Goal: Task Accomplishment & Management: Use online tool/utility

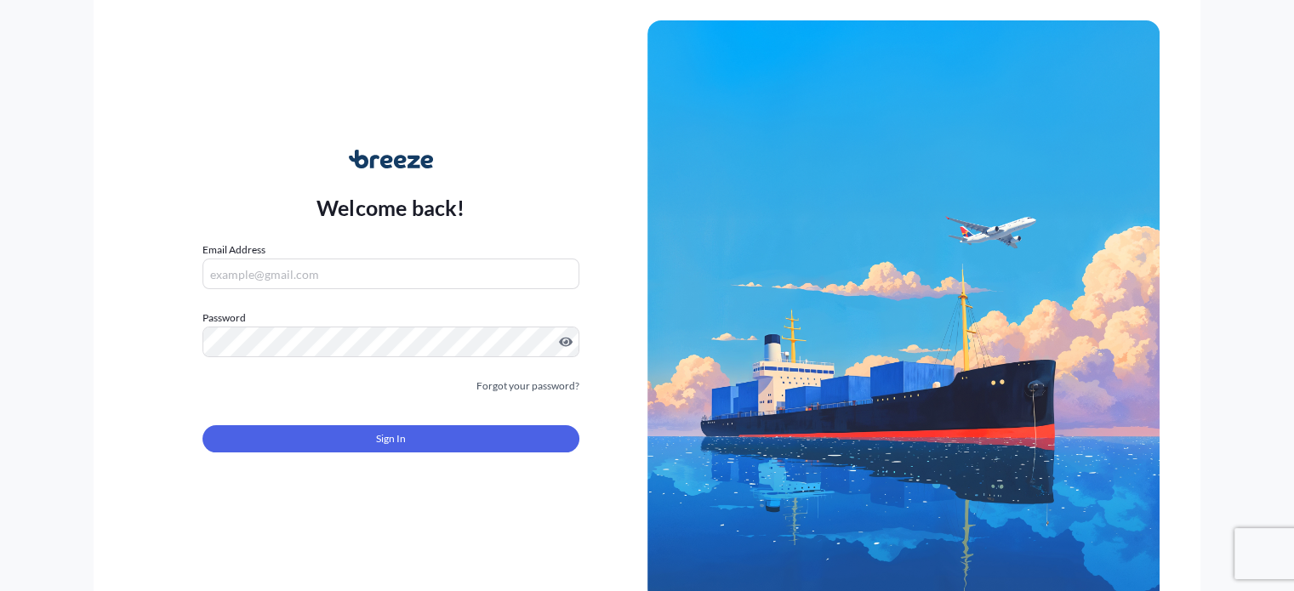
click at [286, 276] on input "Email Address" at bounding box center [390, 274] width 376 height 31
click at [293, 269] on input "Email Address" at bounding box center [390, 274] width 376 height 31
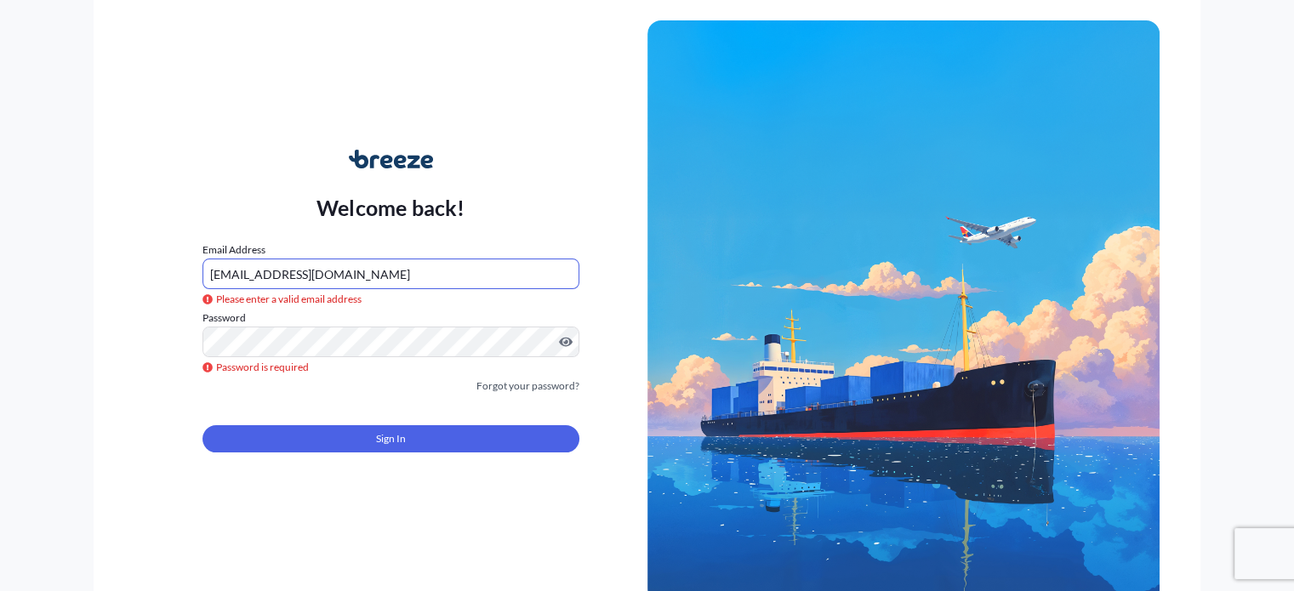
type input "[EMAIL_ADDRESS][DOMAIN_NAME]"
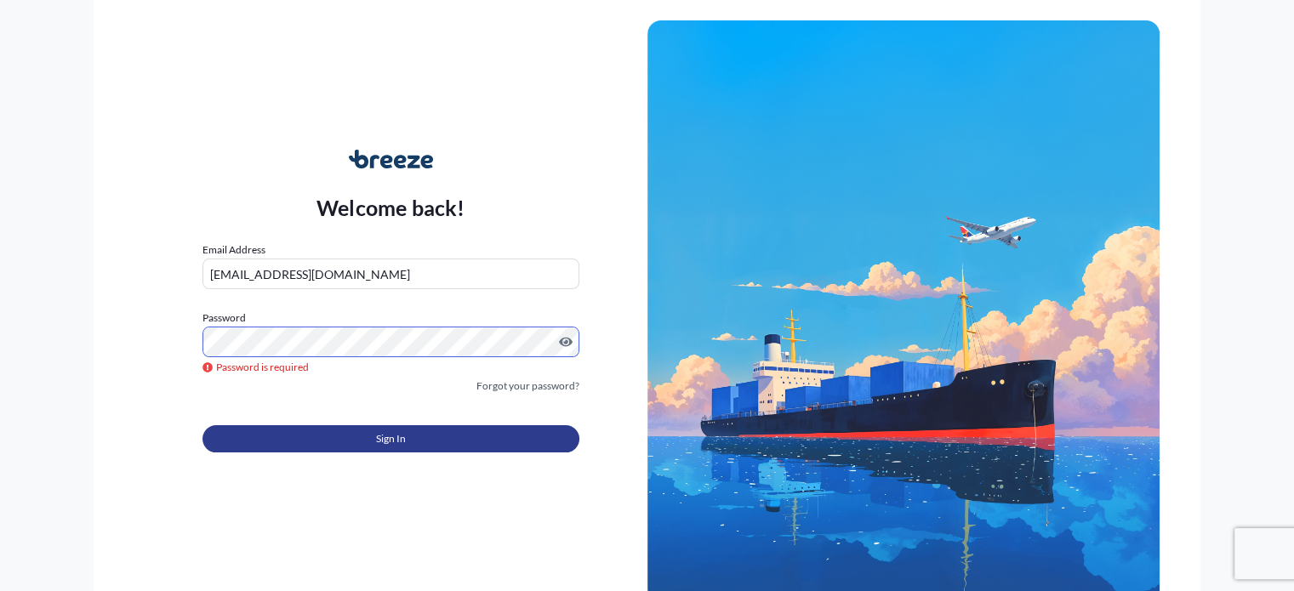
click at [449, 436] on button "Sign In" at bounding box center [390, 438] width 376 height 27
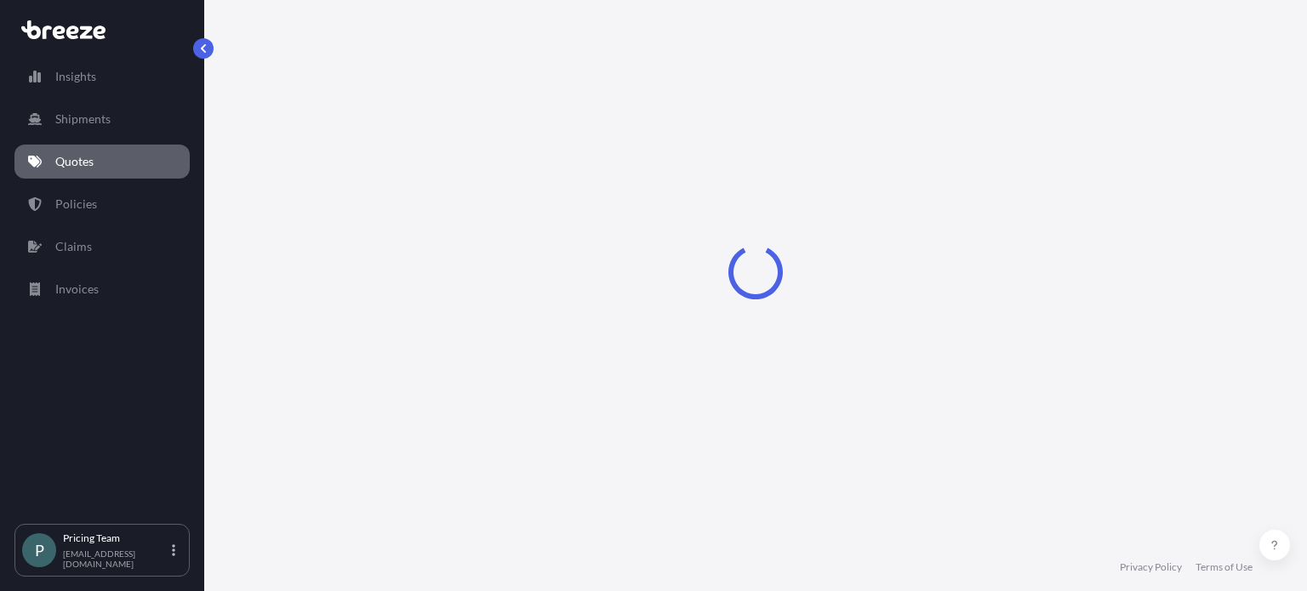
scroll to position [27, 0]
select select "Sea"
select select "1"
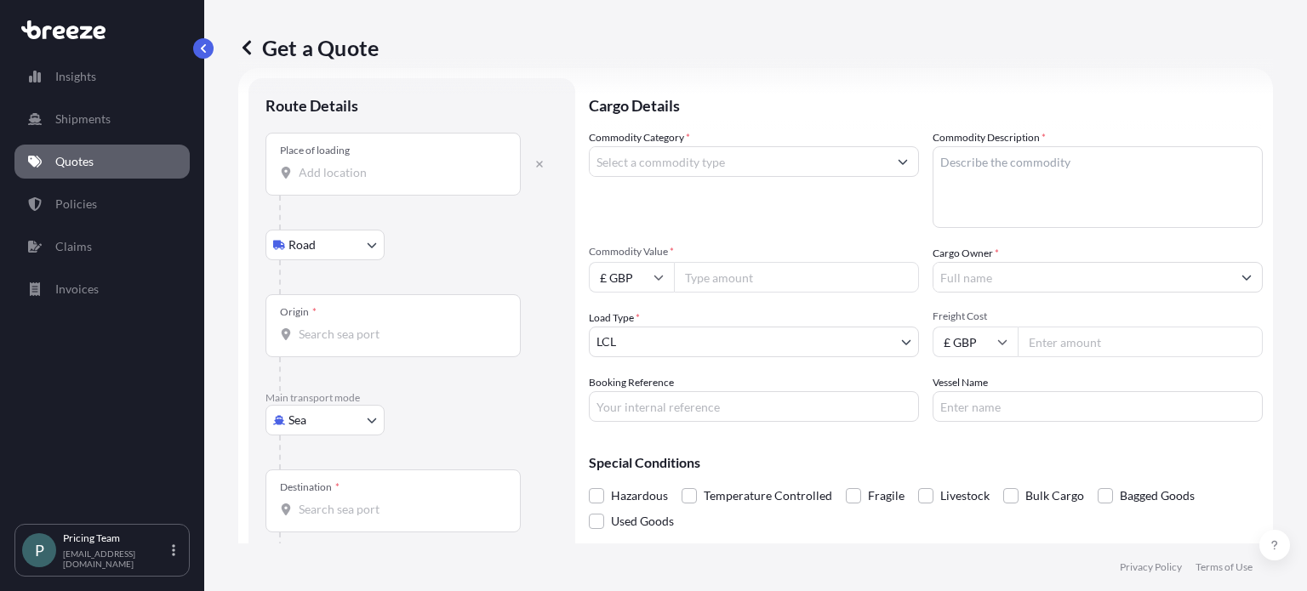
click at [367, 165] on input "Place of loading" at bounding box center [399, 172] width 201 height 17
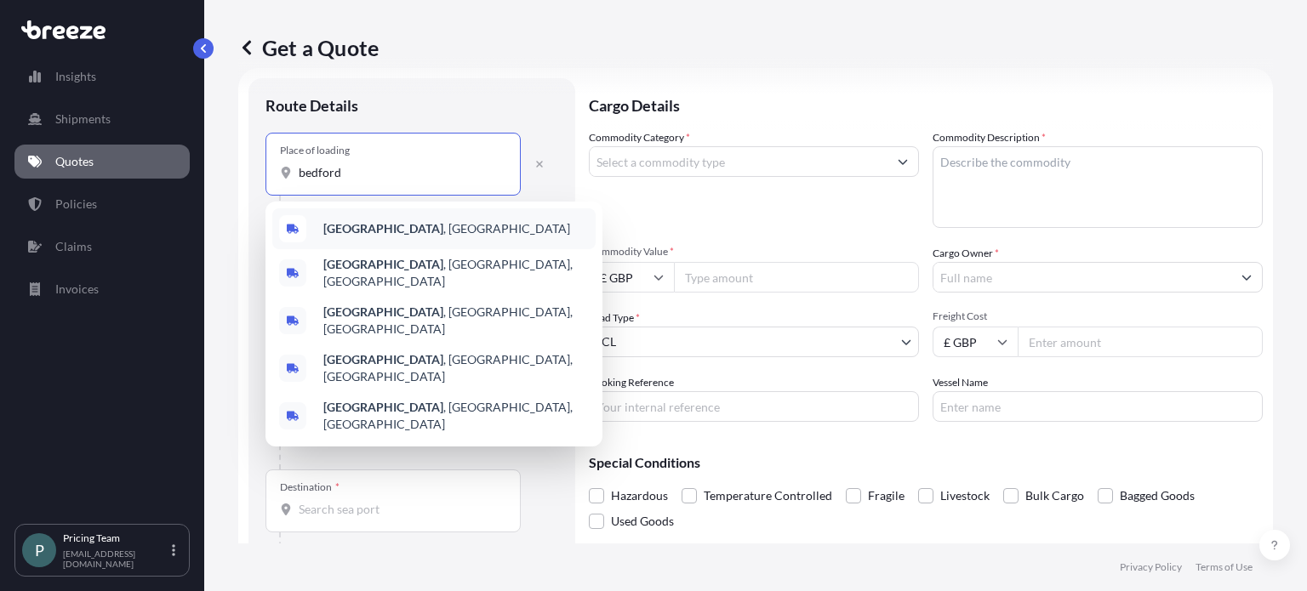
click at [353, 219] on div "[GEOGRAPHIC_DATA] , [GEOGRAPHIC_DATA]" at bounding box center [433, 228] width 323 height 41
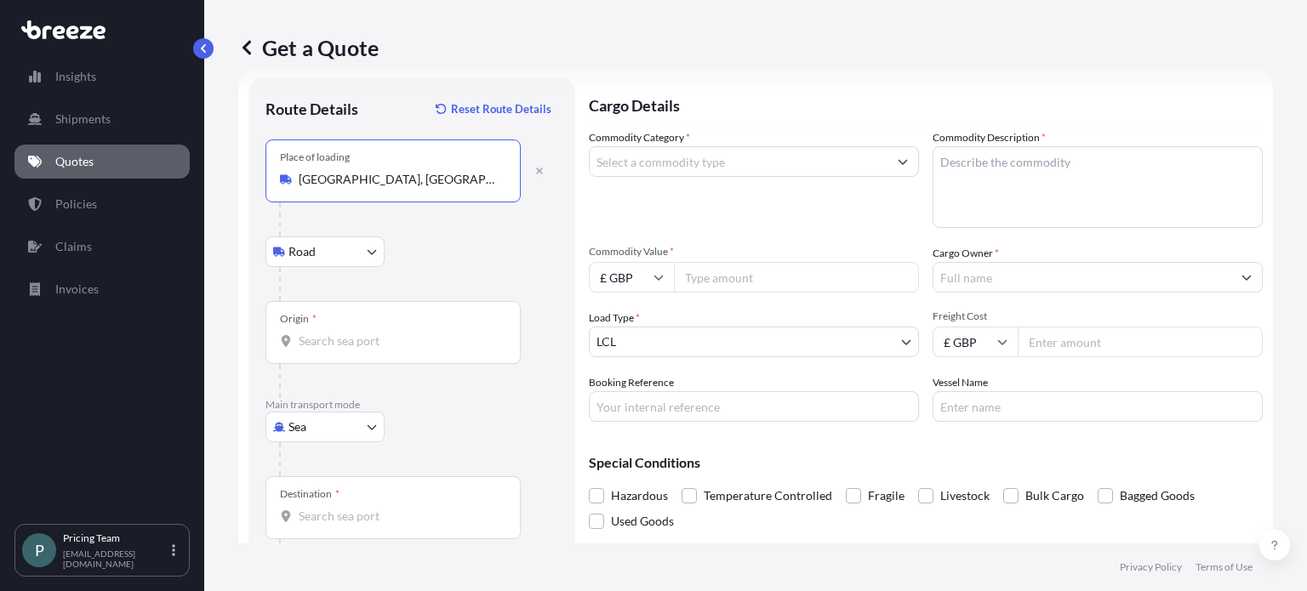
type input "[GEOGRAPHIC_DATA], [GEOGRAPHIC_DATA]"
click at [333, 339] on input "Origin *" at bounding box center [399, 341] width 201 height 17
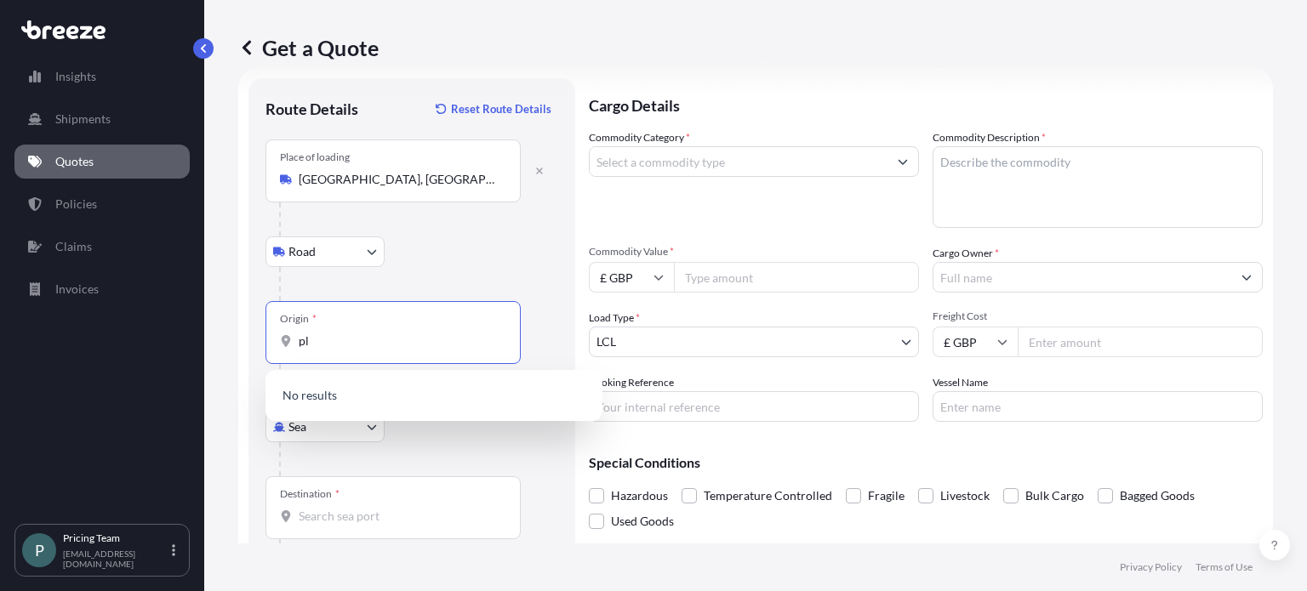
type input "p"
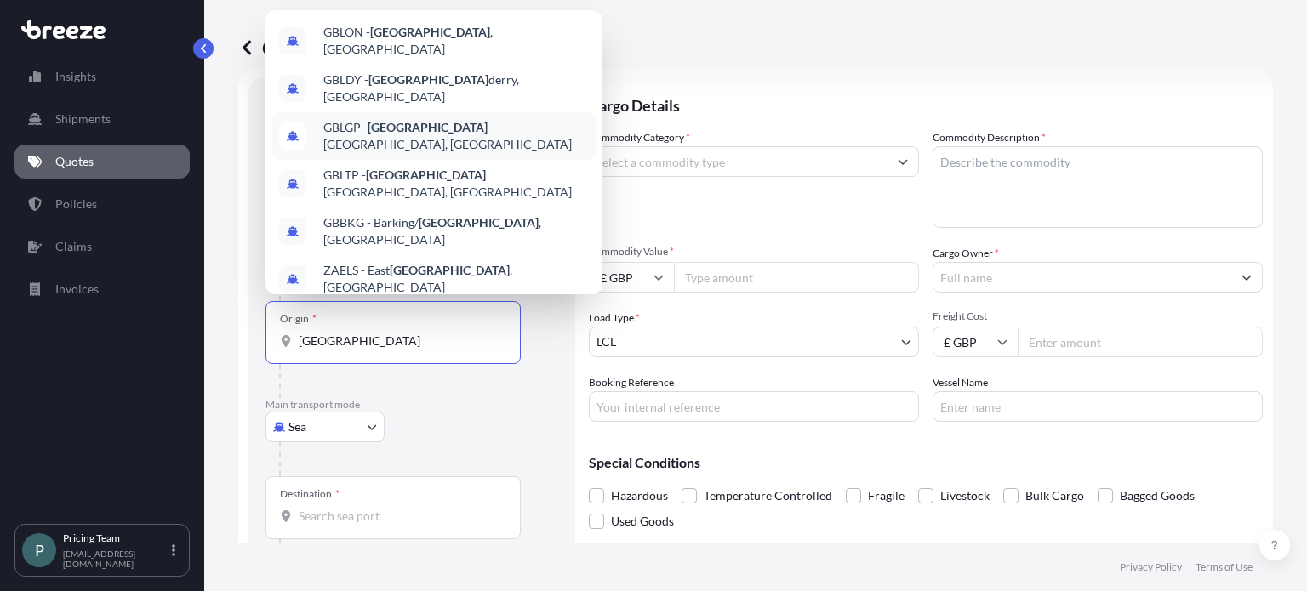
click at [442, 122] on span "GBLGP - [GEOGRAPHIC_DATA], [GEOGRAPHIC_DATA]" at bounding box center [455, 136] width 265 height 34
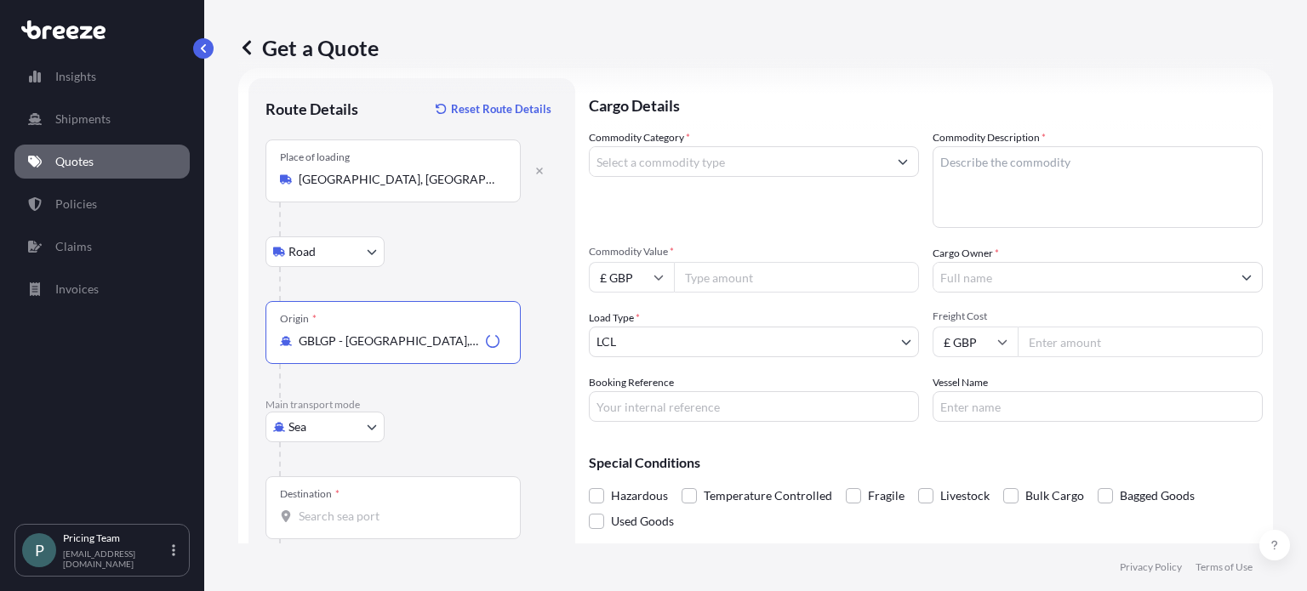
type input "GBLGP - [GEOGRAPHIC_DATA], [GEOGRAPHIC_DATA]"
click at [342, 516] on input "Destination *" at bounding box center [399, 516] width 201 height 17
type input "PKKHI - [GEOGRAPHIC_DATA], [GEOGRAPHIC_DATA]"
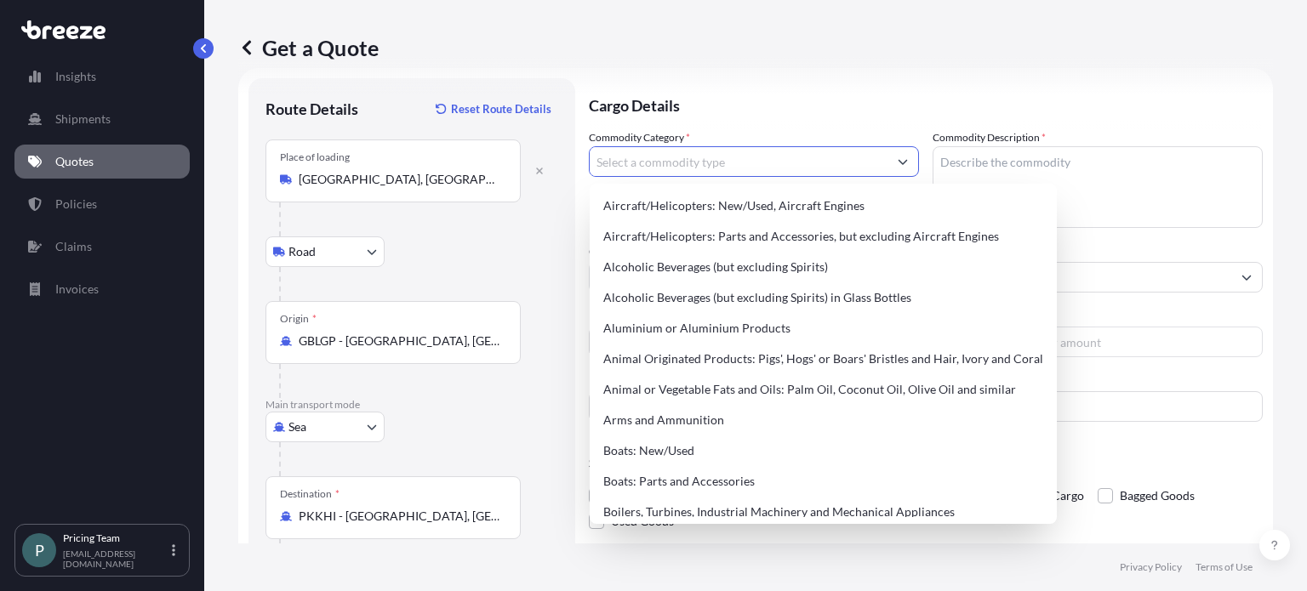
click at [737, 166] on input "Commodity Category *" at bounding box center [739, 161] width 298 height 31
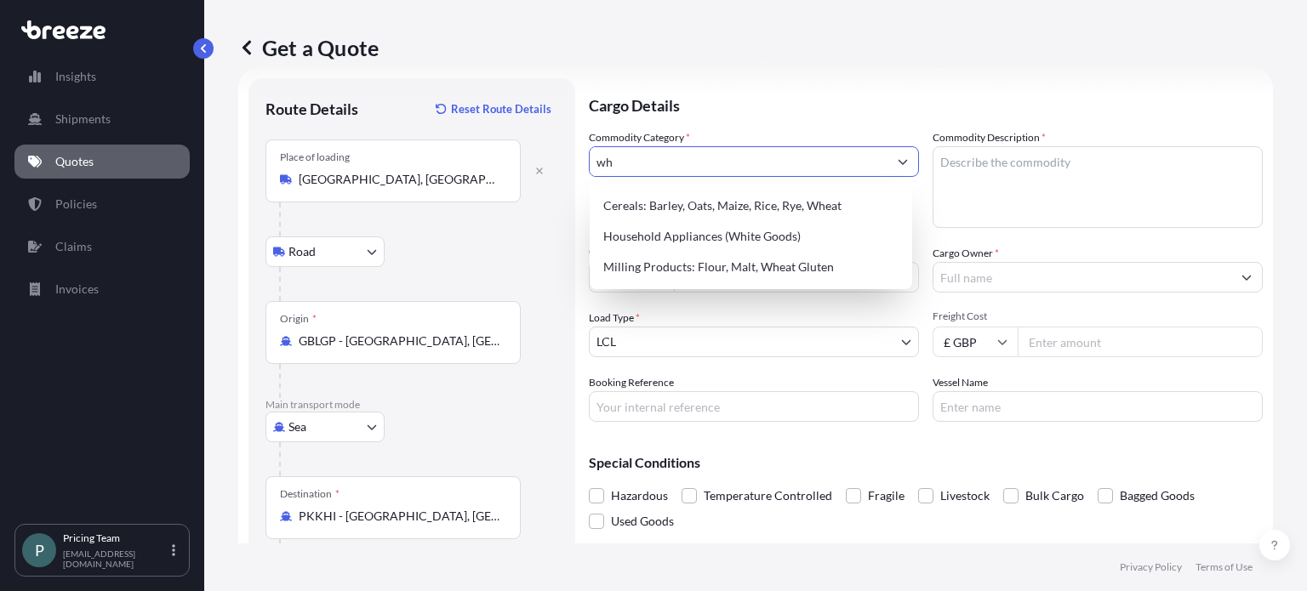
type input "w"
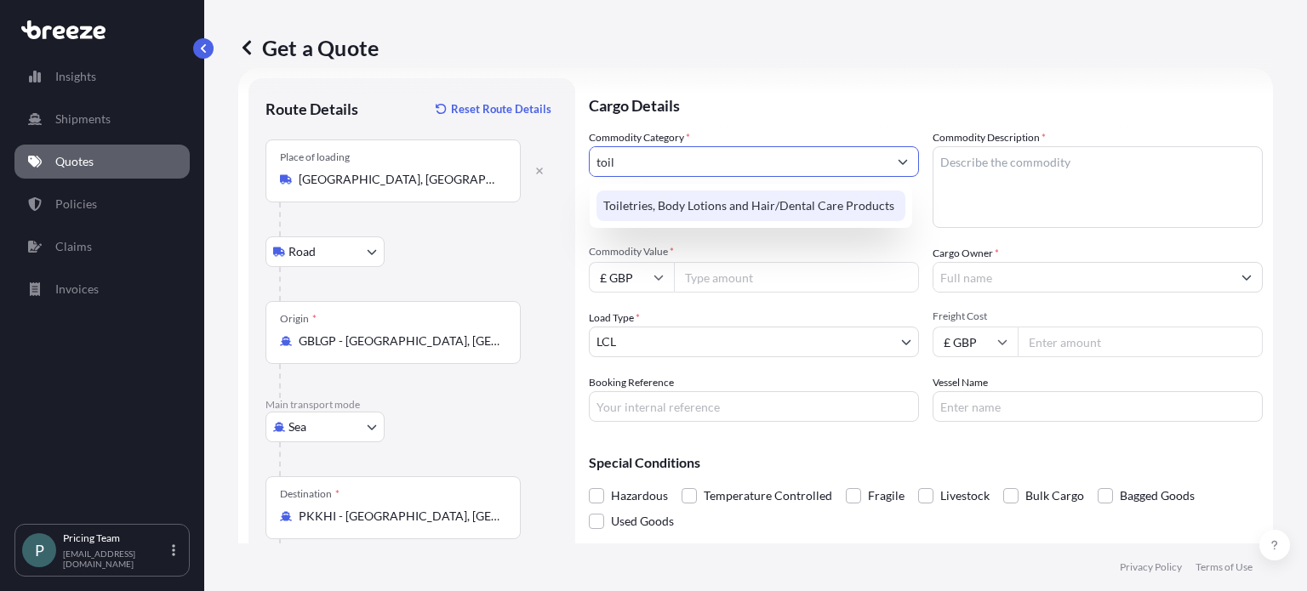
click at [758, 204] on div "Toiletries, Body Lotions and Hair/Dental Care Products" at bounding box center [750, 206] width 309 height 31
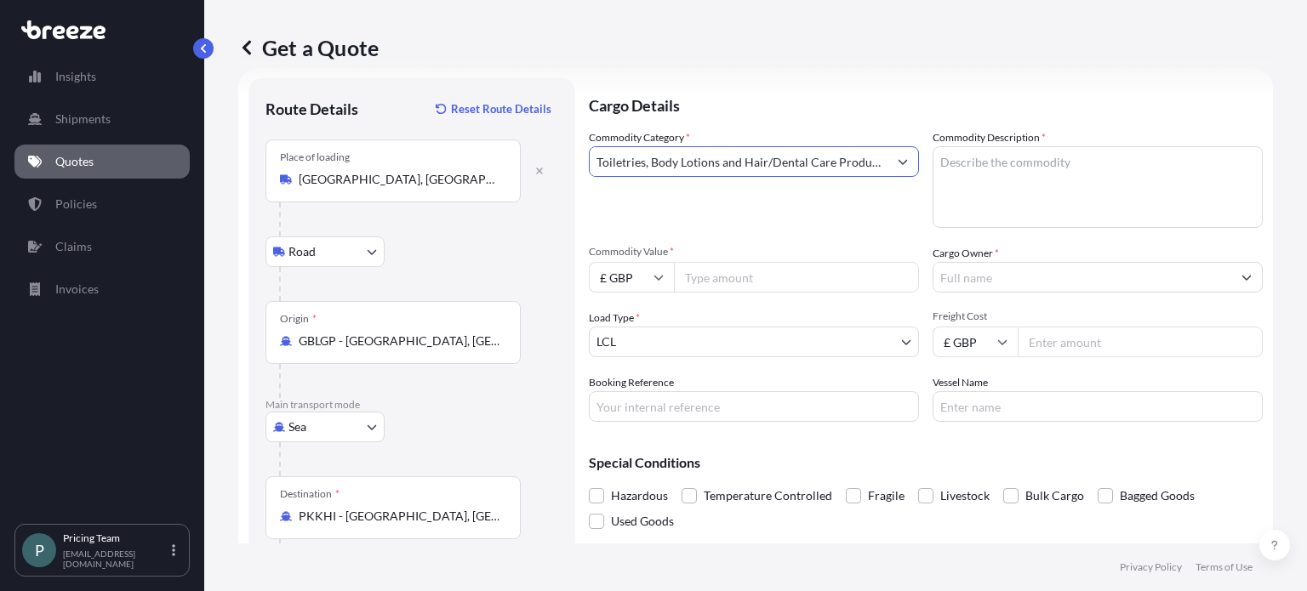
type input "Toiletries, Body Lotions and Hair/Dental Care Products"
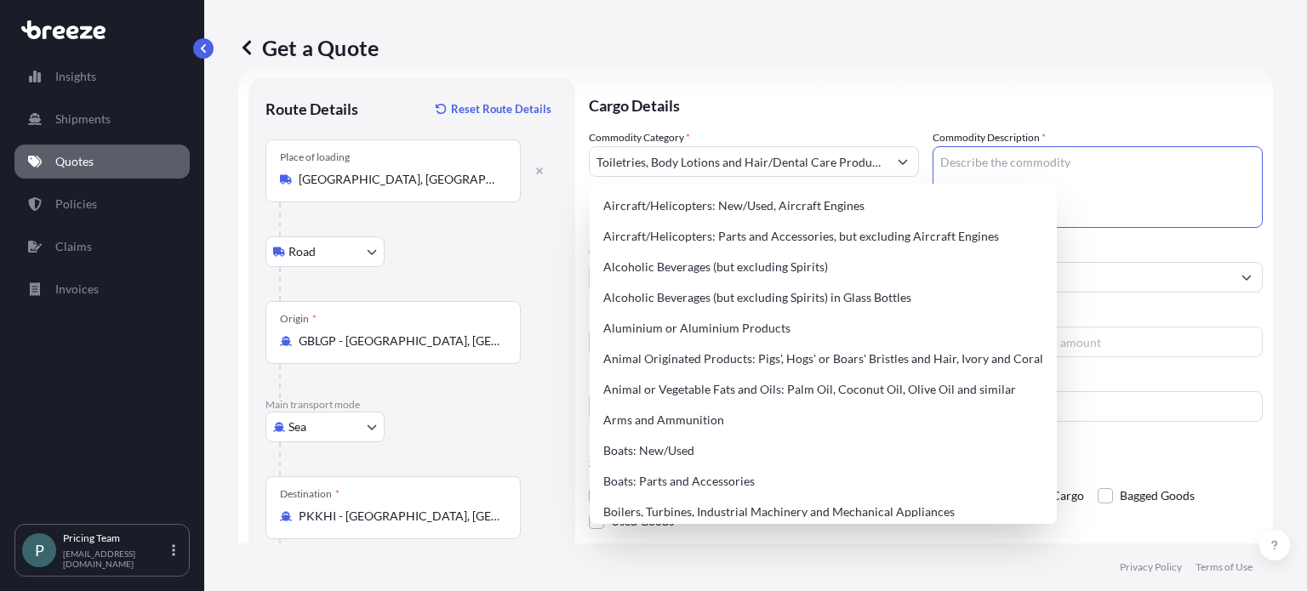
click at [1113, 226] on textarea "Commodity Description *" at bounding box center [1097, 187] width 330 height 82
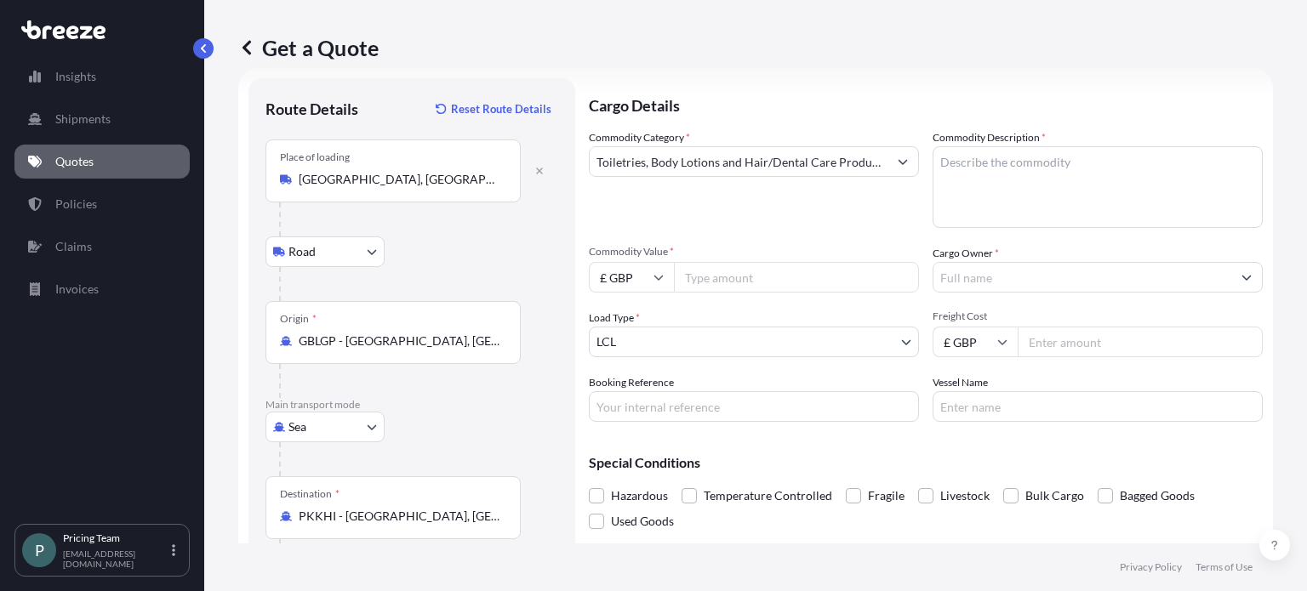
click at [718, 271] on input "Commodity Value *" at bounding box center [796, 277] width 245 height 31
type input "72000"
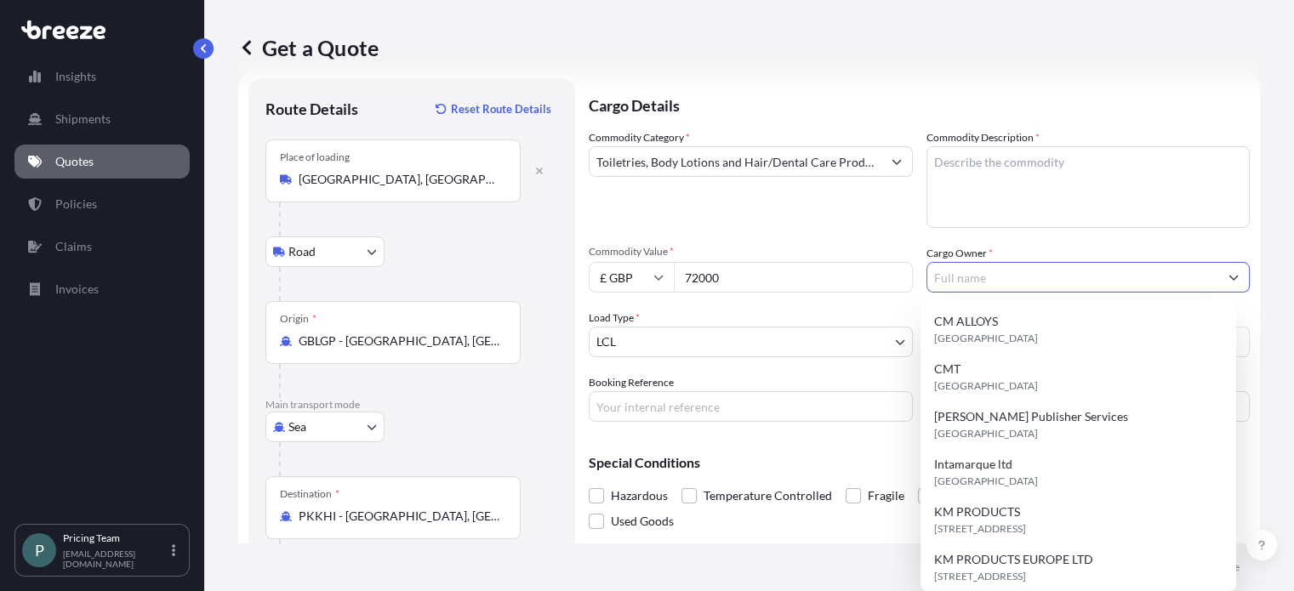
click at [1068, 270] on input "Cargo Owner *" at bounding box center [1073, 277] width 292 height 31
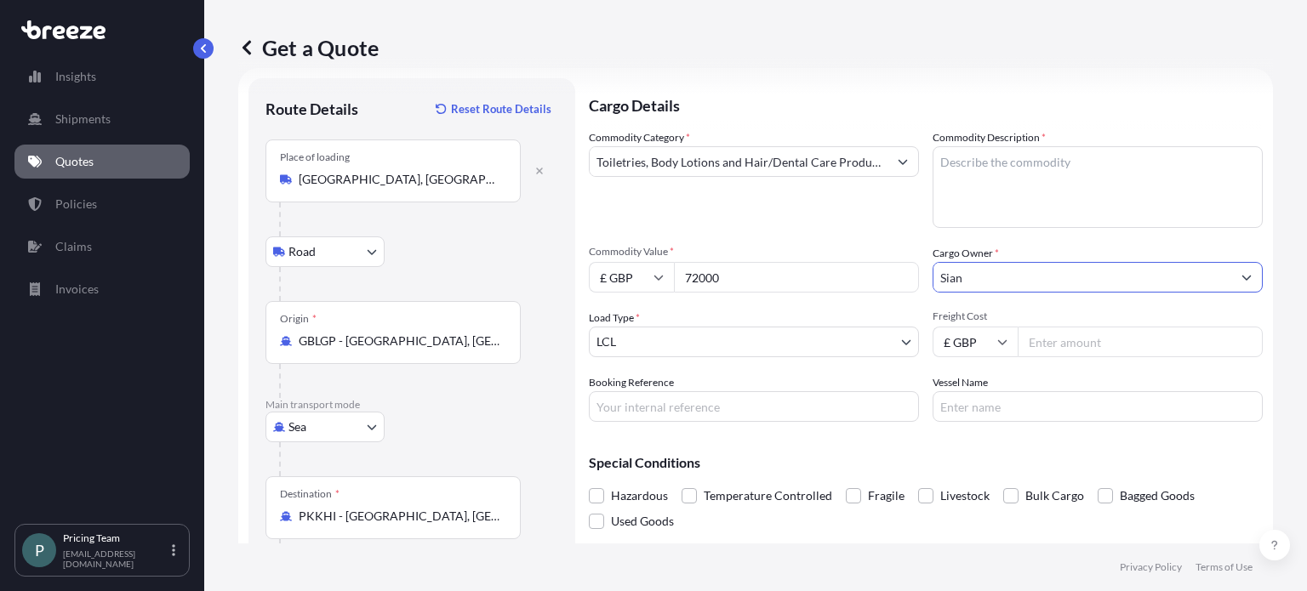
type input "Sian"
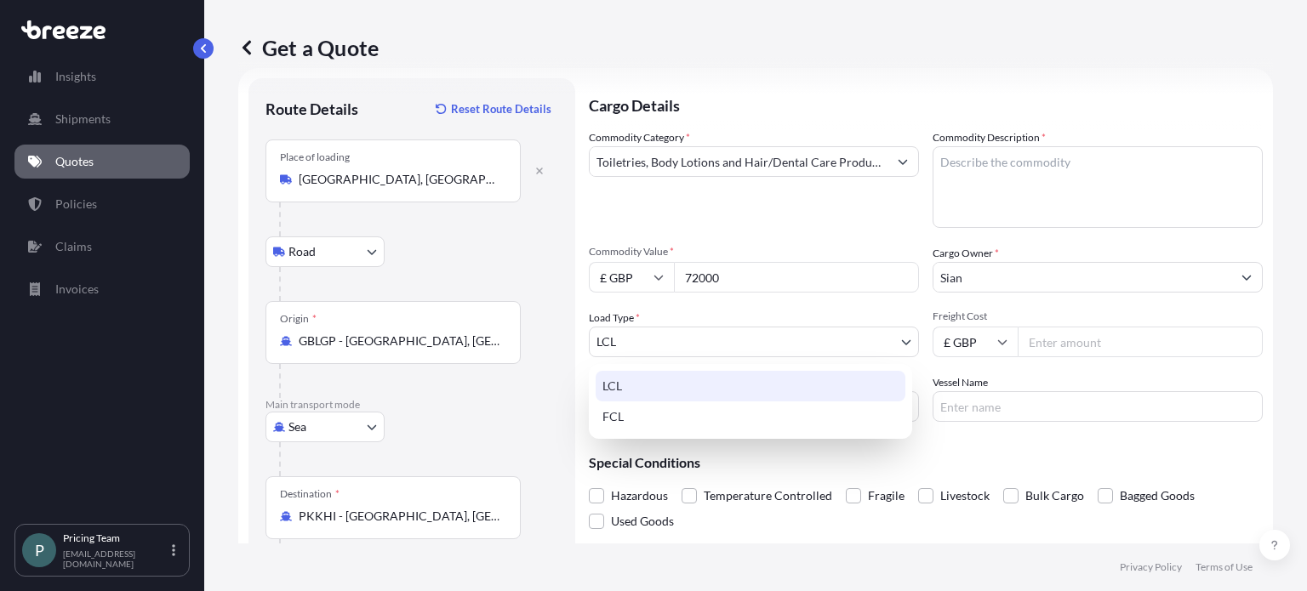
click at [732, 339] on body "5 options available. 0 options available. 1 option available. 0 options availab…" at bounding box center [653, 295] width 1307 height 591
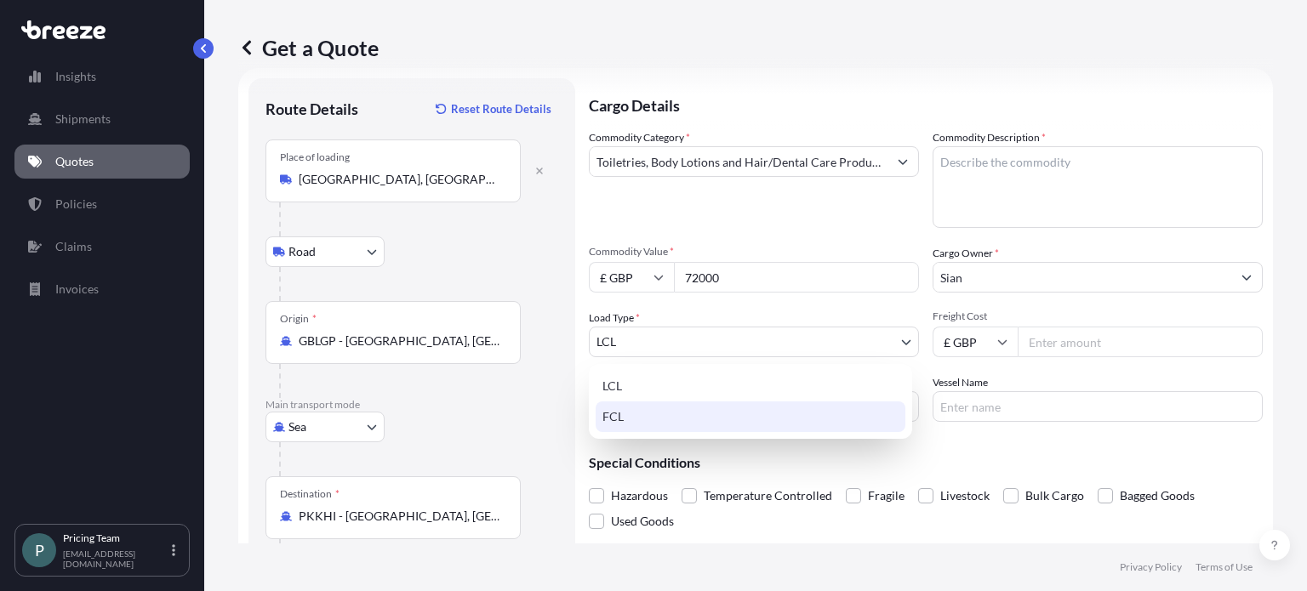
click at [692, 417] on div "FCL" at bounding box center [750, 417] width 310 height 31
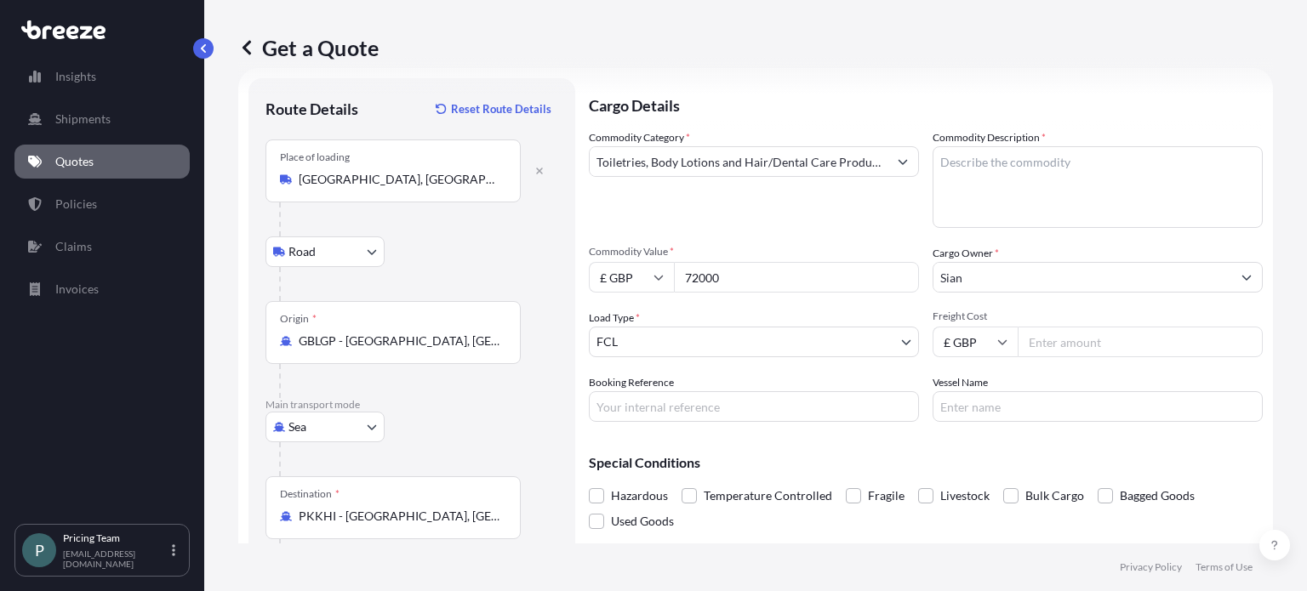
click at [1046, 343] on input "Freight Cost" at bounding box center [1139, 342] width 245 height 31
click at [1026, 347] on input "Freight Cost" at bounding box center [1139, 342] width 245 height 31
type input "1500"
click at [677, 410] on input "Booking Reference" at bounding box center [754, 406] width 330 height 31
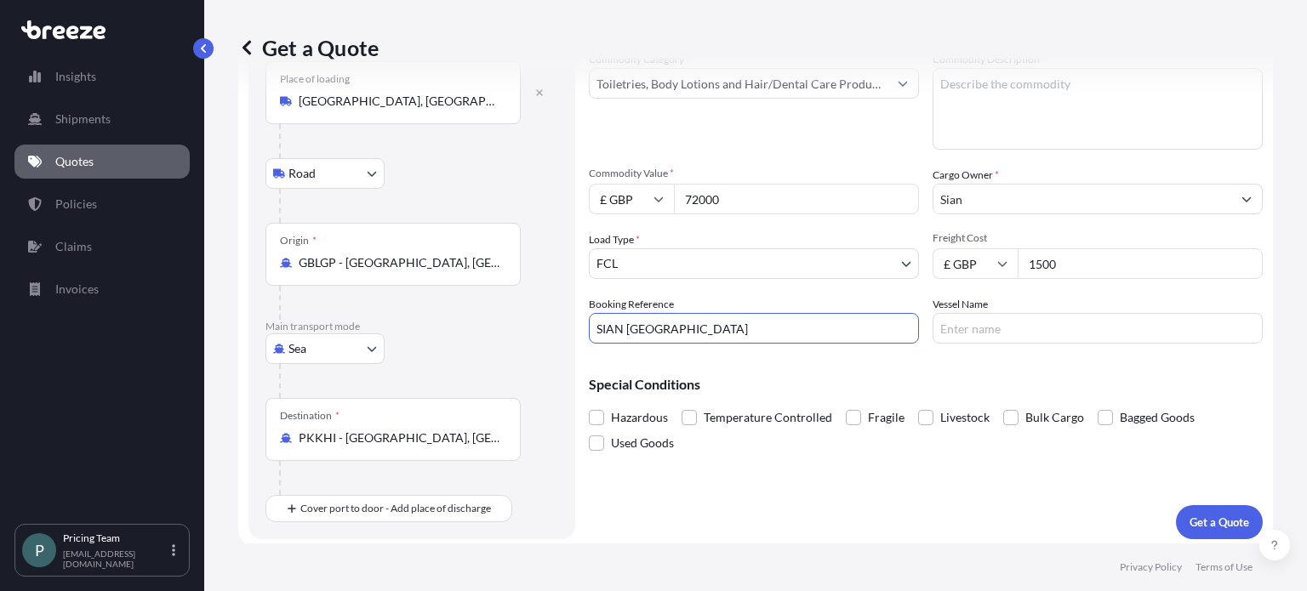
scroll to position [110, 0]
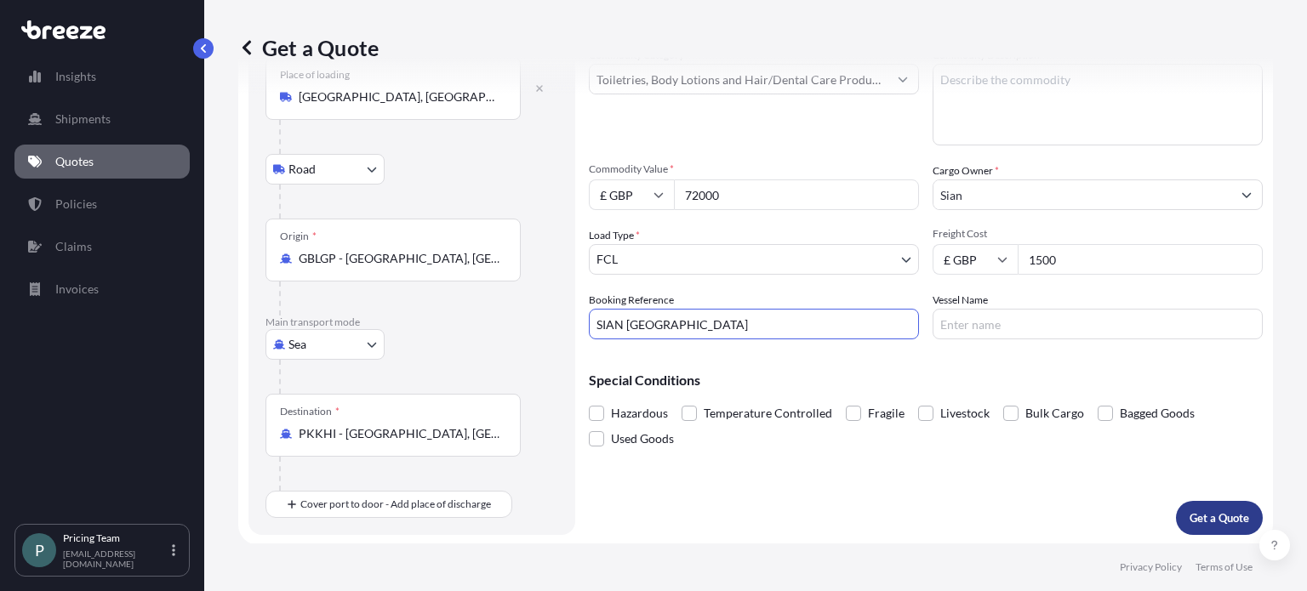
type input "SIAN [GEOGRAPHIC_DATA]"
click at [1204, 518] on p "Get a Quote" at bounding box center [1219, 518] width 60 height 17
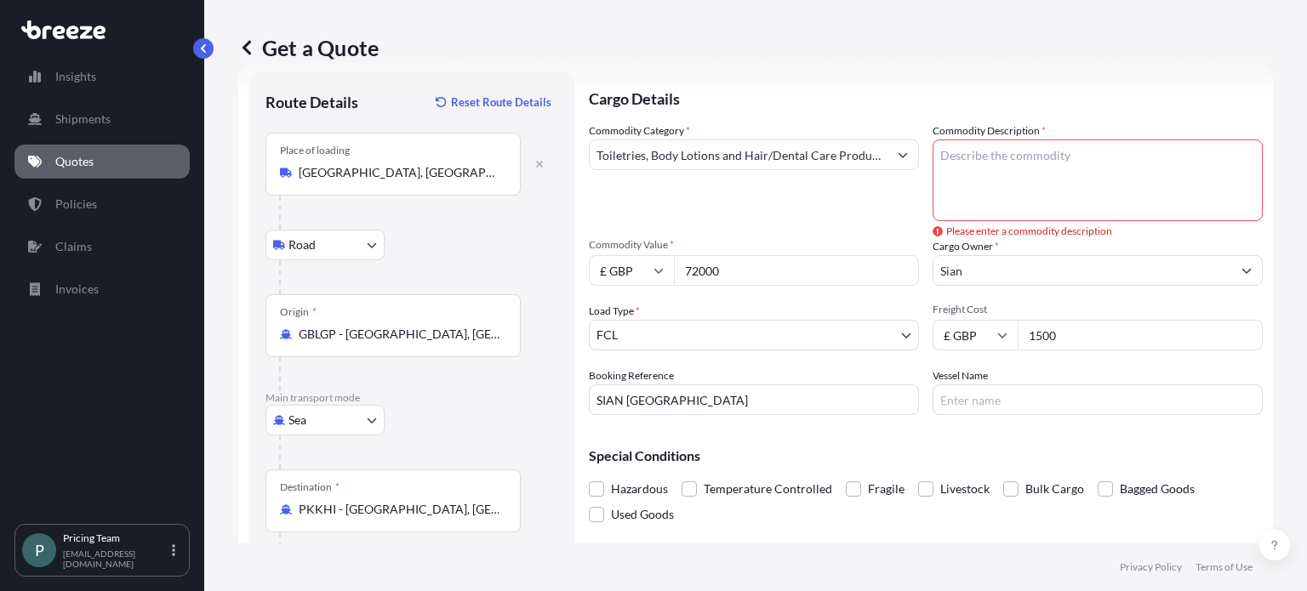
scroll to position [28, 0]
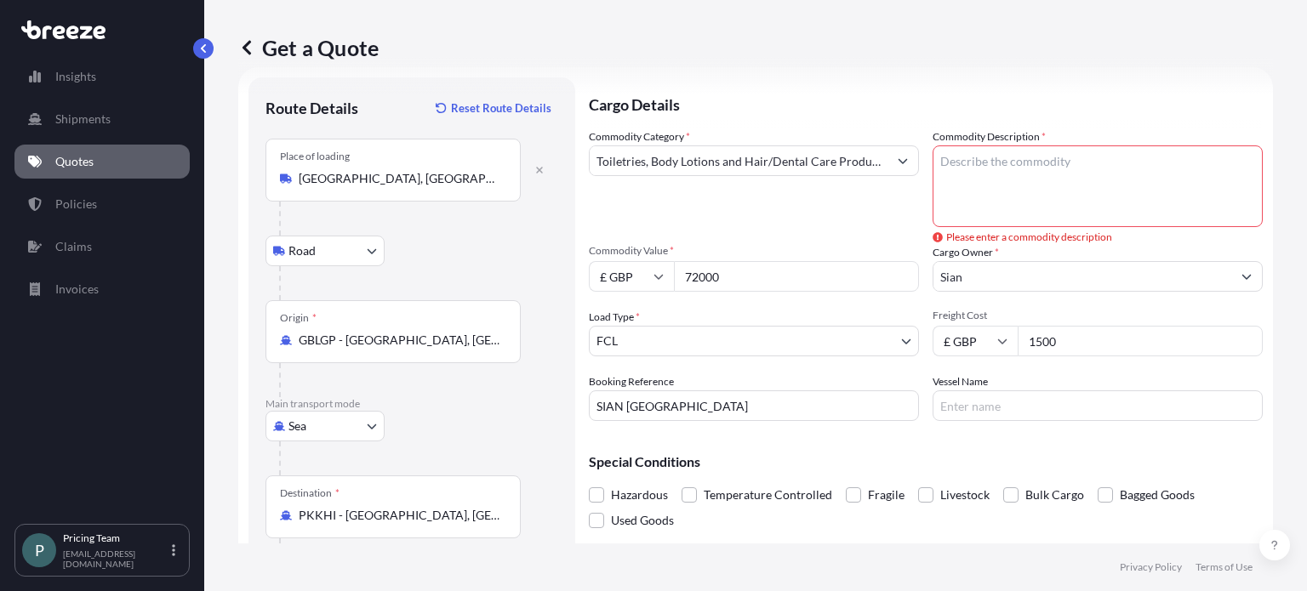
click at [979, 179] on textarea "Commodity Description *" at bounding box center [1097, 186] width 330 height 82
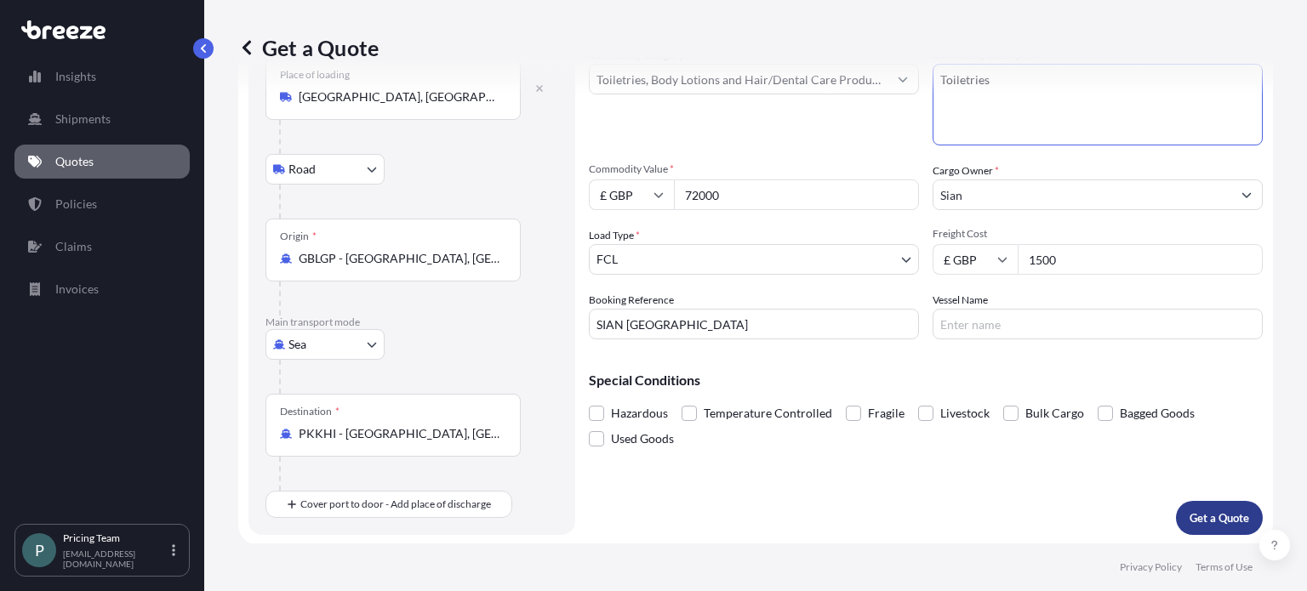
type textarea "Toiletries"
click at [1216, 510] on p "Get a Quote" at bounding box center [1219, 518] width 60 height 17
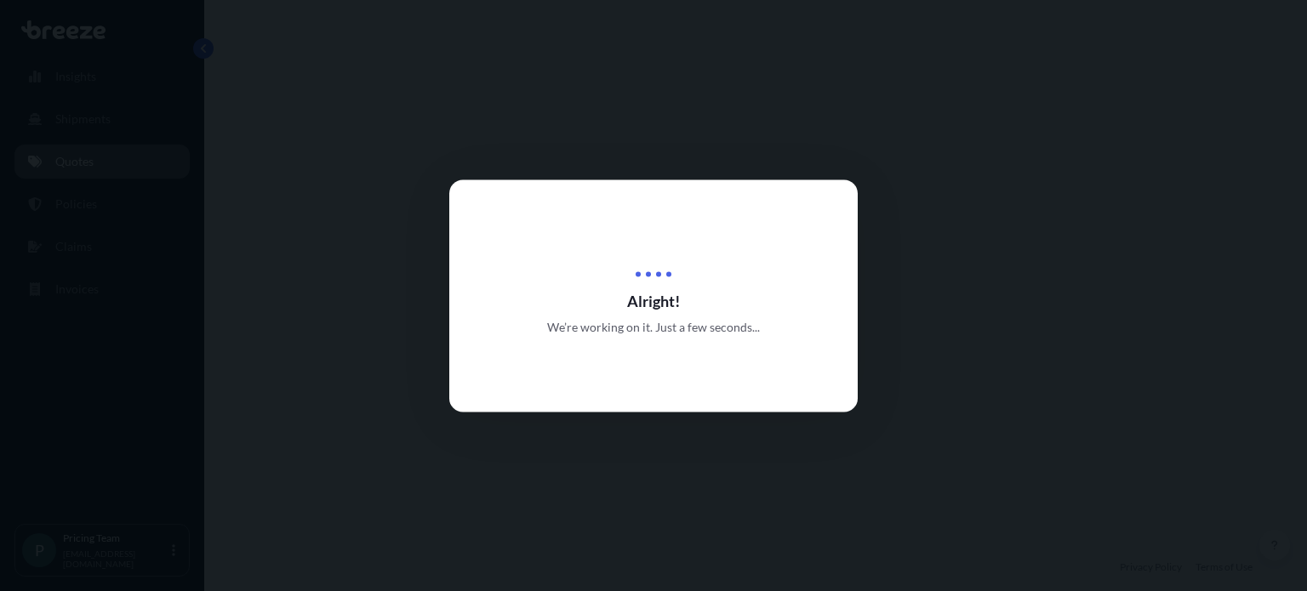
select select "Road"
select select "Sea"
select select "2"
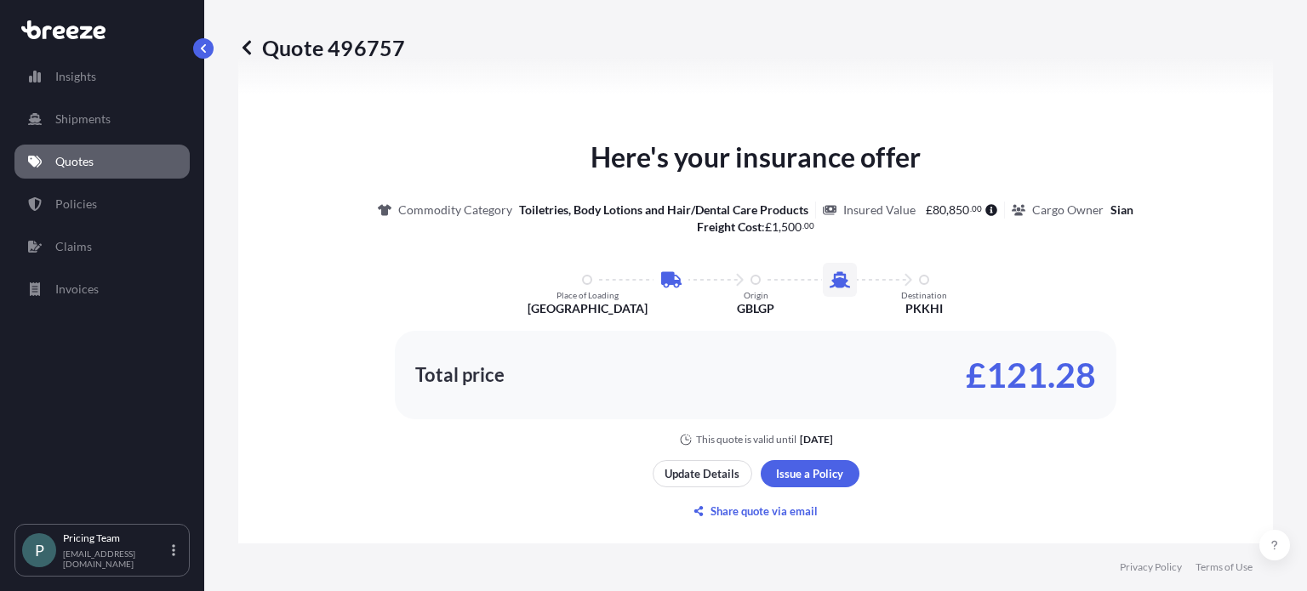
scroll to position [850, 0]
